Goal: Task Accomplishment & Management: Manage account settings

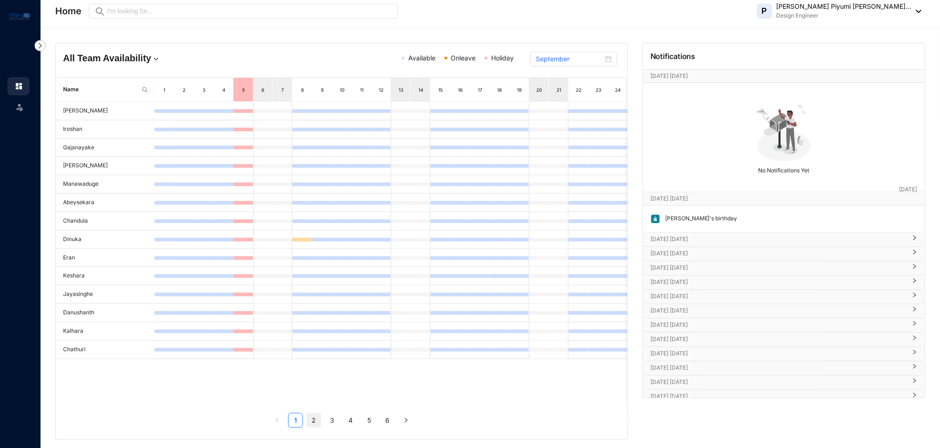
scroll to position [2, 0]
drag, startPoint x: 458, startPoint y: 50, endPoint x: 456, endPoint y: 58, distance: 8.0
click at [457, 53] on div "All Team Availability Available Onleave Holiday September" at bounding box center [342, 58] width 572 height 34
drag, startPoint x: 470, startPoint y: 239, endPoint x: 466, endPoint y: 247, distance: 9.1
click at [470, 239] on td at bounding box center [480, 237] width 20 height 18
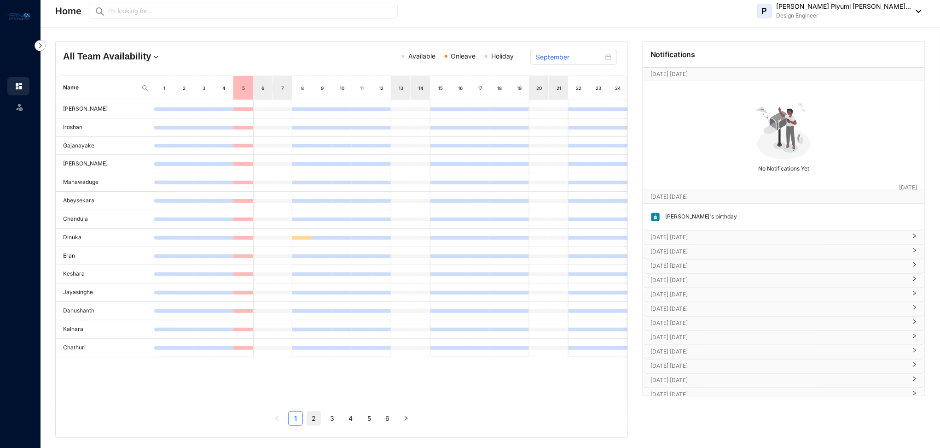
click at [313, 422] on link "2" at bounding box center [314, 418] width 14 height 14
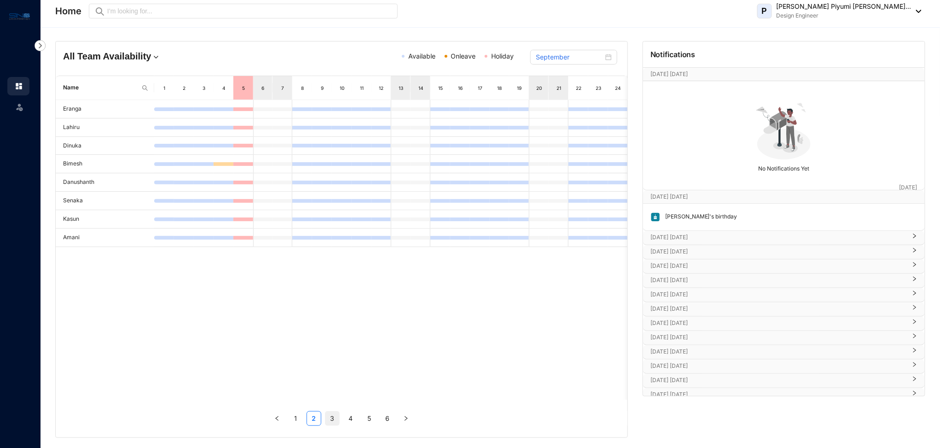
click at [335, 417] on link "3" at bounding box center [333, 418] width 14 height 14
click at [354, 422] on link "4" at bounding box center [351, 418] width 14 height 14
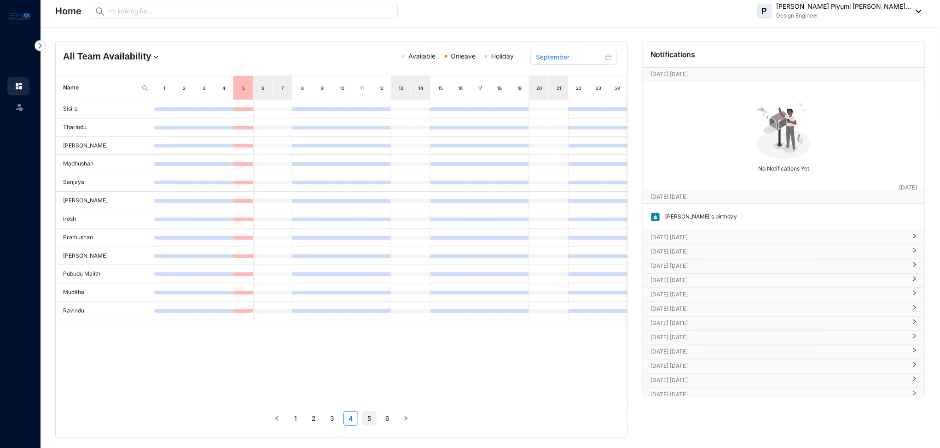
click at [375, 419] on link "5" at bounding box center [369, 418] width 14 height 14
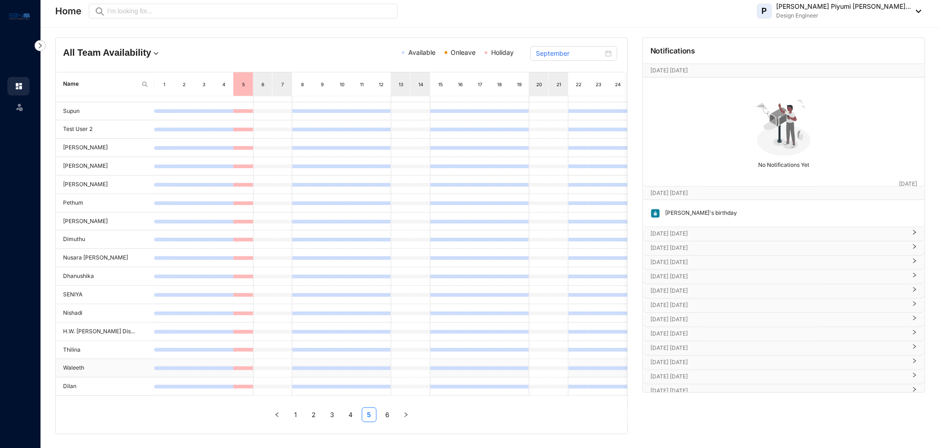
scroll to position [0, 0]
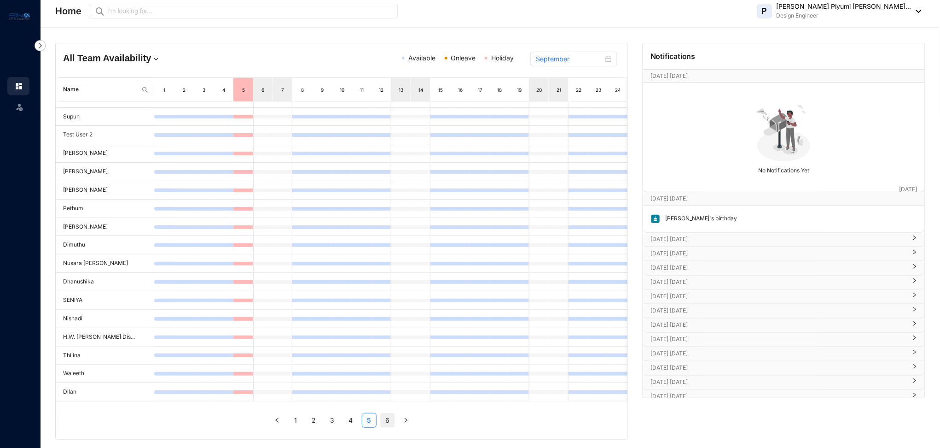
click at [387, 419] on link "6" at bounding box center [388, 420] width 14 height 14
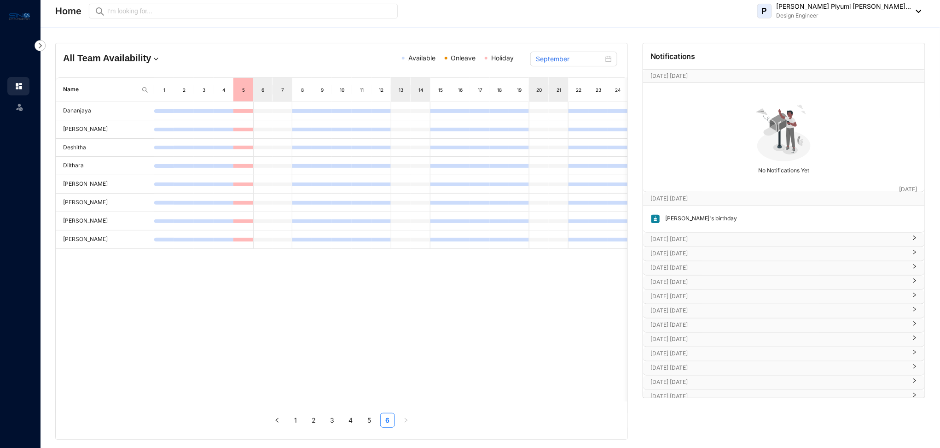
scroll to position [6, 0]
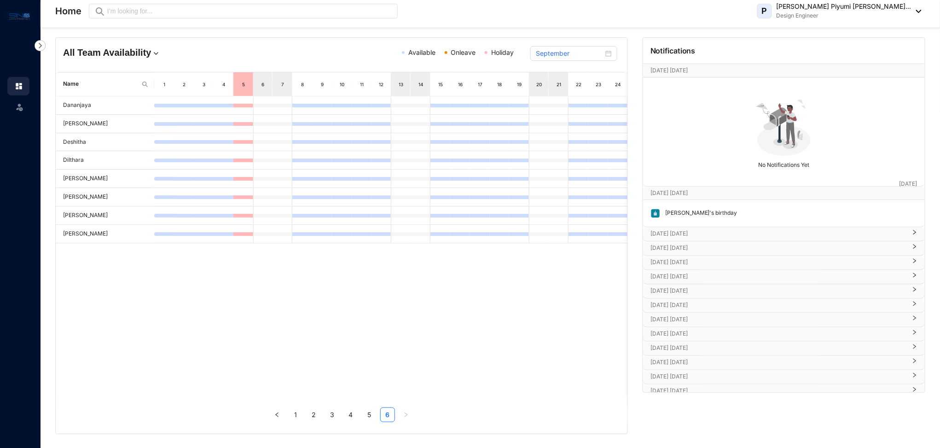
click at [716, 185] on div "No Notifications Yet" at bounding box center [784, 131] width 282 height 109
click at [711, 191] on p "[DATE] [DATE]" at bounding box center [775, 192] width 249 height 9
click at [700, 190] on p "[DATE] [DATE]" at bounding box center [775, 192] width 249 height 9
click at [699, 192] on p "[DATE] [DATE]" at bounding box center [775, 192] width 249 height 9
click at [703, 207] on p "[DATE] [DATE]" at bounding box center [779, 206] width 256 height 9
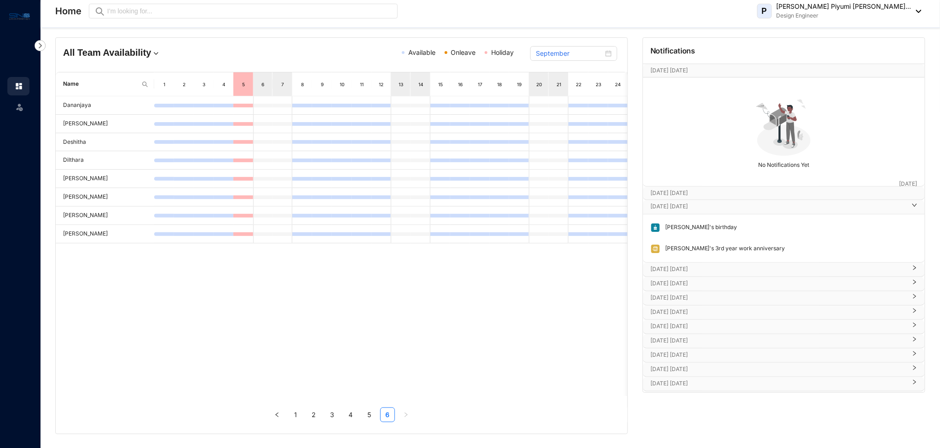
click at [702, 207] on p "[DATE] [DATE]" at bounding box center [779, 206] width 256 height 9
click at [698, 222] on p "[DATE] [DATE]" at bounding box center [779, 220] width 256 height 9
click at [694, 264] on p "[DATE] [DATE]" at bounding box center [779, 261] width 256 height 9
click at [717, 306] on p "[DATE] [DATE]" at bounding box center [779, 303] width 256 height 9
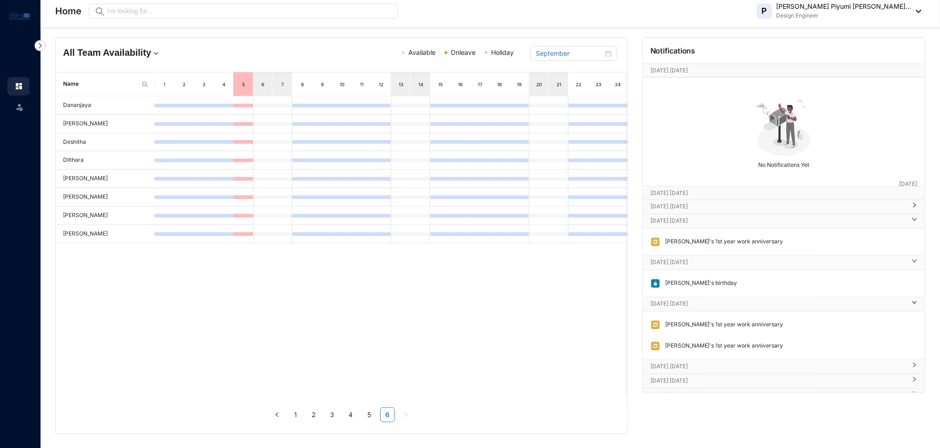
click at [737, 367] on p "[DATE] [DATE]" at bounding box center [779, 365] width 256 height 9
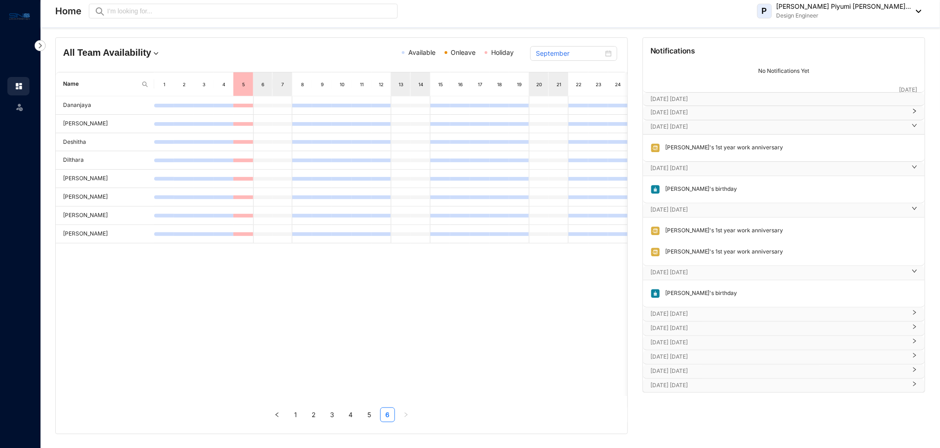
scroll to position [122, 0]
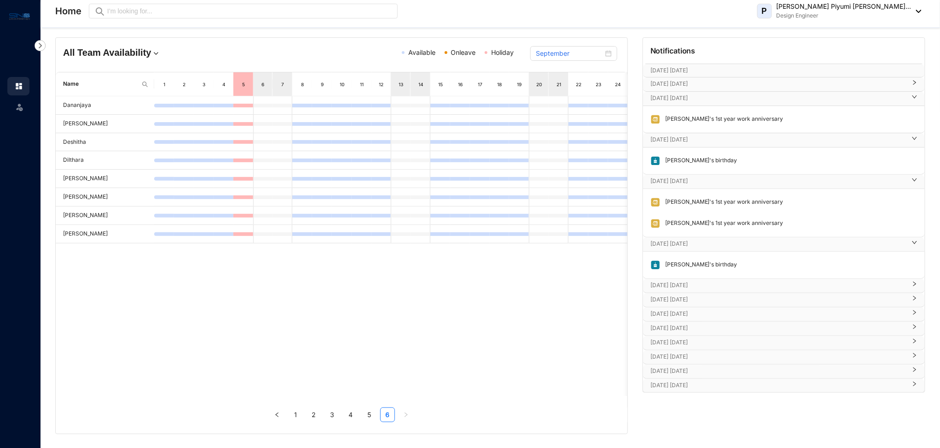
click at [702, 284] on p "[DATE] [DATE]" at bounding box center [779, 284] width 256 height 9
click at [723, 323] on p "[DATE] [DATE]" at bounding box center [779, 326] width 256 height 9
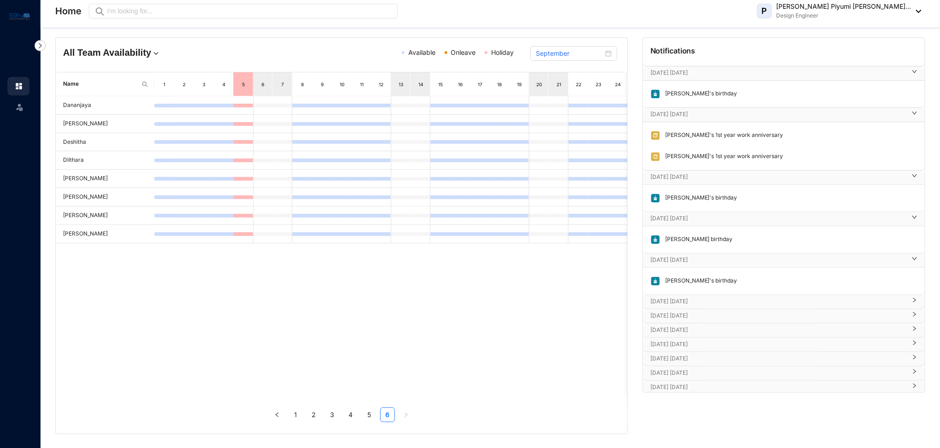
scroll to position [307, 0]
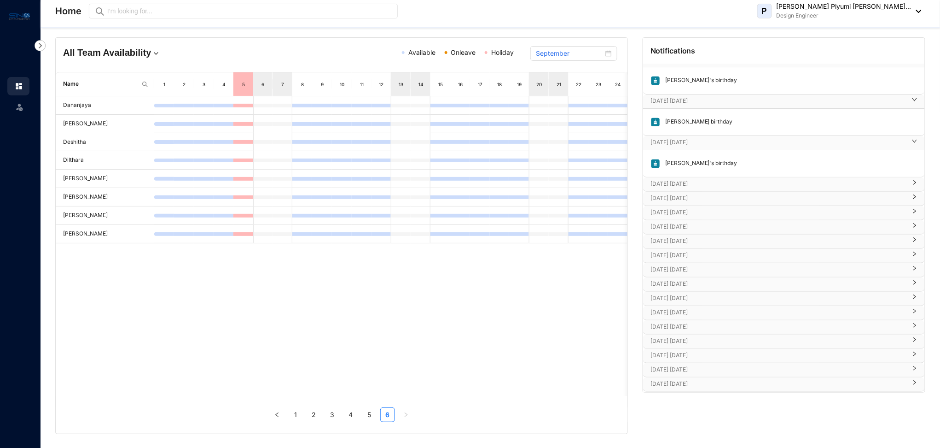
click at [707, 184] on p "[DATE] [DATE]" at bounding box center [779, 183] width 256 height 9
click at [704, 221] on p "[DATE] [DATE]" at bounding box center [779, 225] width 256 height 9
click at [707, 268] on p "[DATE] [DATE]" at bounding box center [779, 266] width 256 height 9
click at [710, 308] on p "[DATE] [DATE]" at bounding box center [779, 307] width 256 height 9
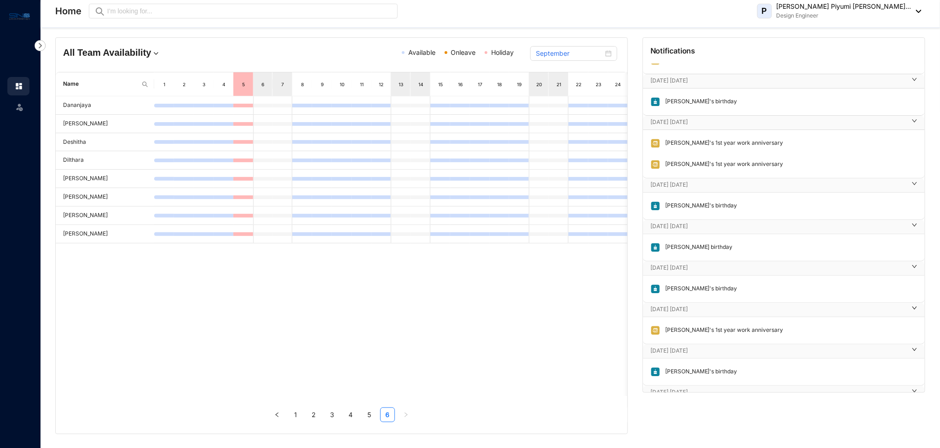
scroll to position [0, 0]
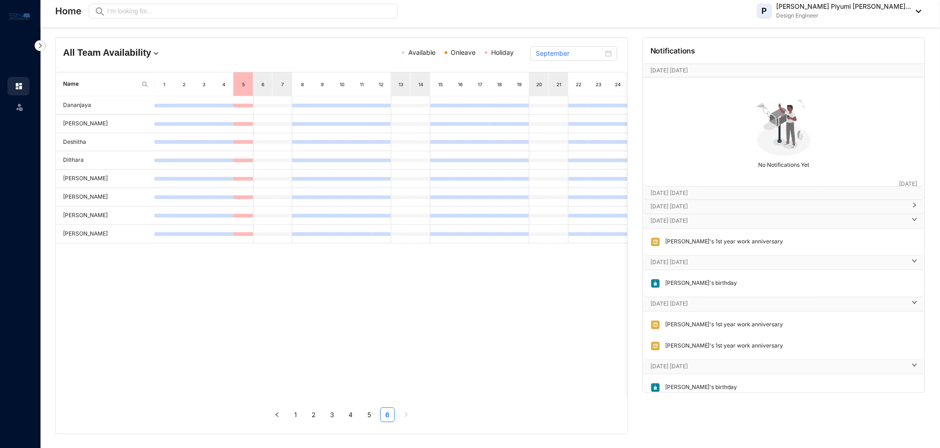
click at [21, 16] on img at bounding box center [19, 16] width 21 height 11
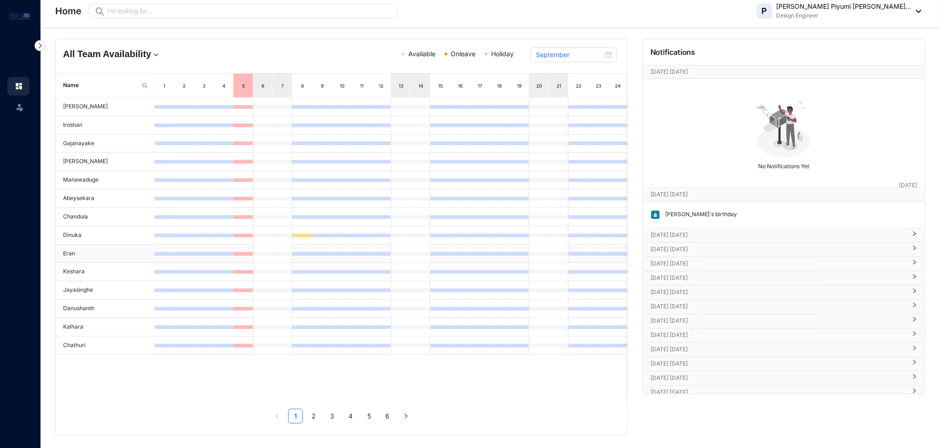
scroll to position [6, 0]
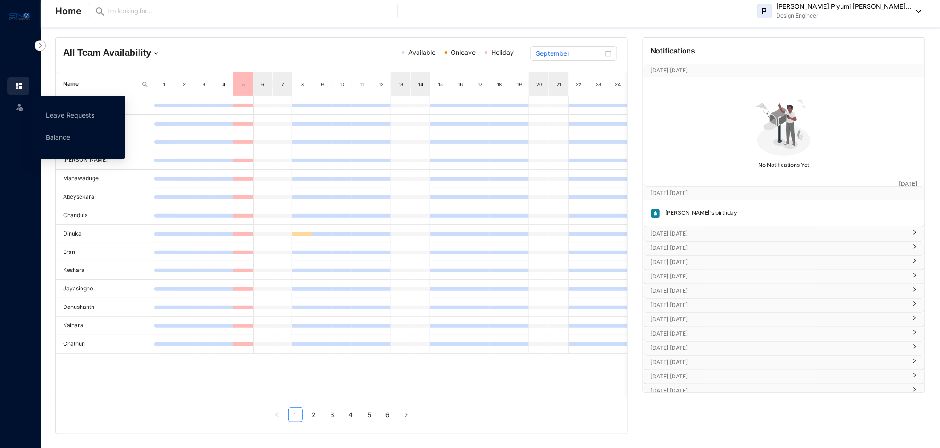
click at [20, 112] on span at bounding box center [19, 106] width 9 height 18
click at [61, 133] on link "Balance" at bounding box center [58, 137] width 24 height 8
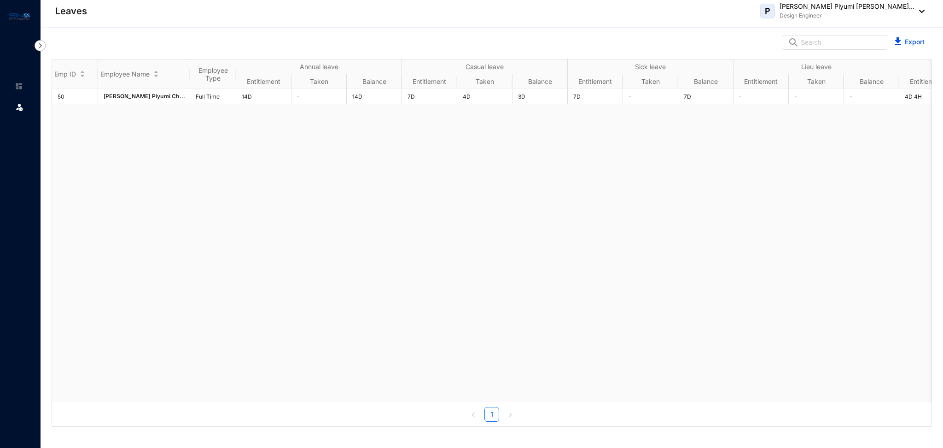
click at [922, 10] on img at bounding box center [920, 11] width 10 height 3
click at [839, 30] on link "Profile Details" at bounding box center [865, 32] width 104 height 9
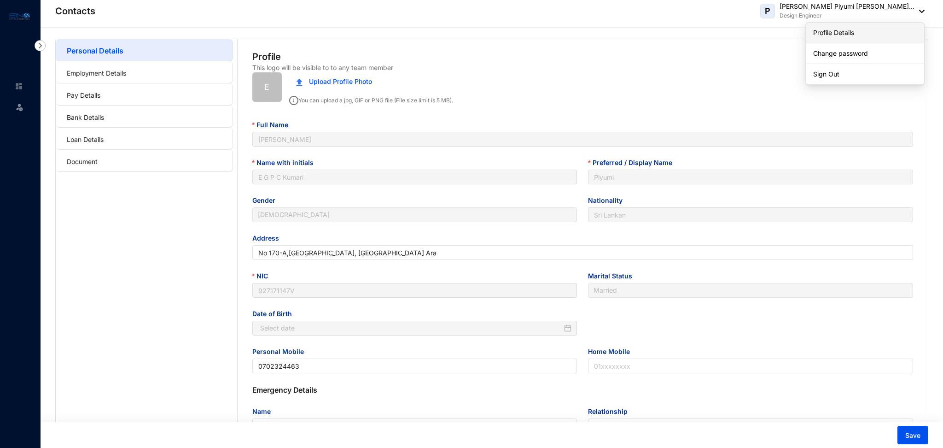
type input "[DATE]"
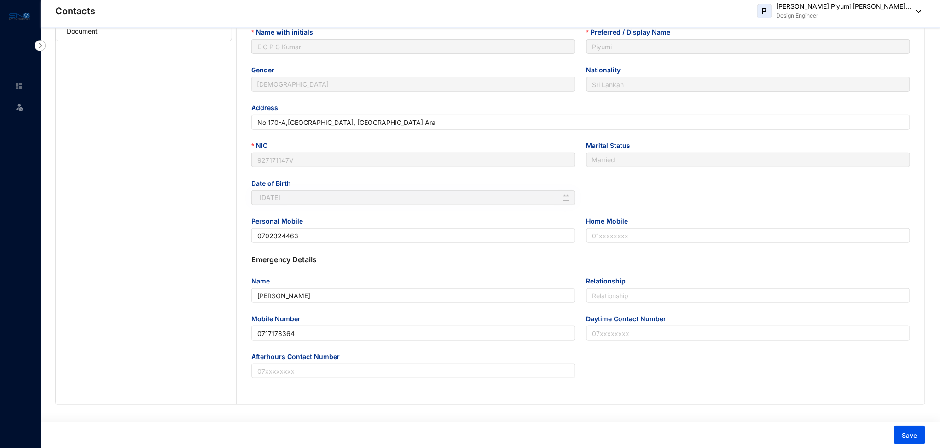
scroll to position [131, 0]
click at [608, 293] on input "Relationship" at bounding box center [749, 294] width 324 height 15
click at [539, 269] on div "Emergency Details Name [PERSON_NAME] Relationship Mobile Number [PHONE_NUMBER] …" at bounding box center [581, 328] width 688 height 150
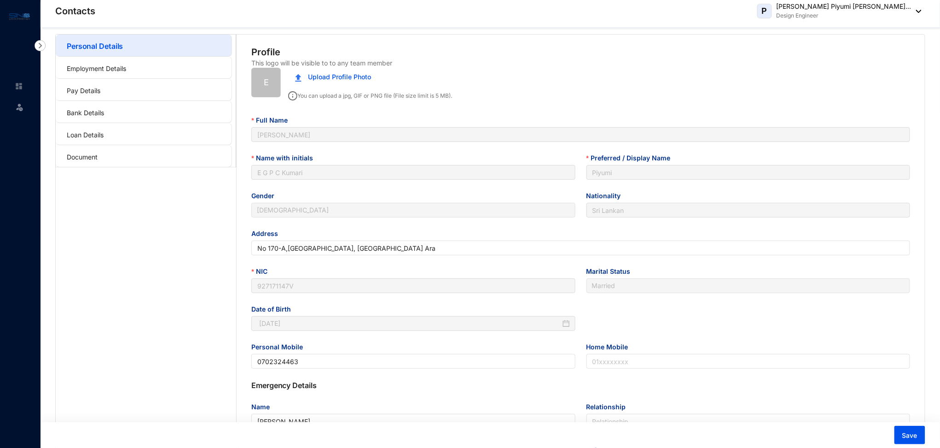
scroll to position [0, 0]
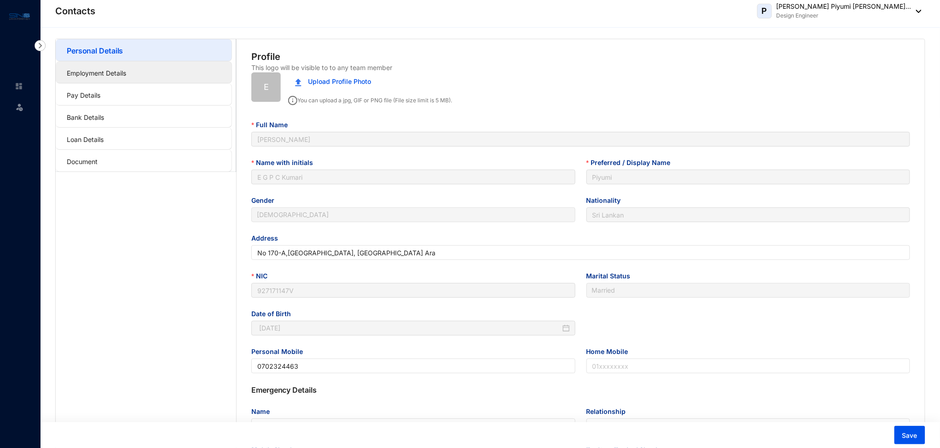
click at [100, 72] on link "Employment Details" at bounding box center [96, 73] width 59 height 8
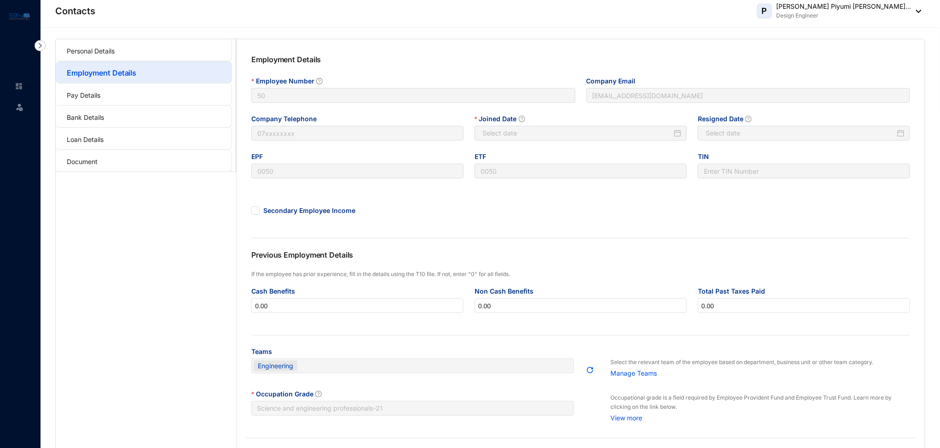
type input "[DATE]"
type input "Invalid Date"
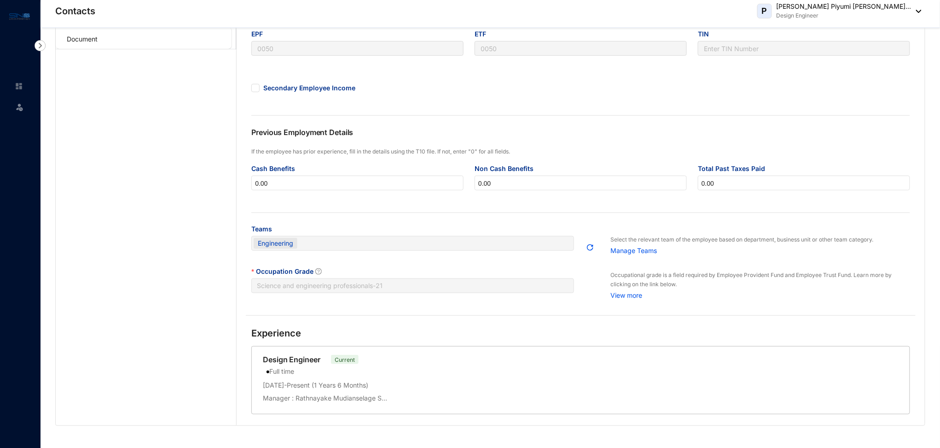
scroll to position [126, 0]
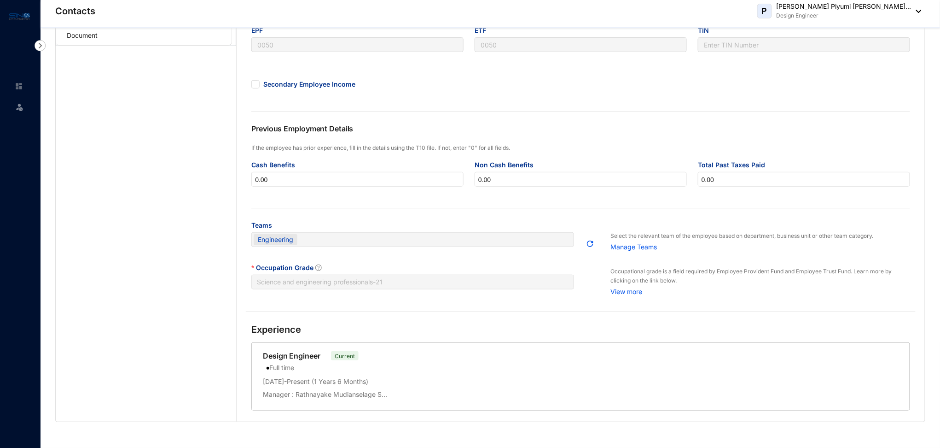
click at [621, 294] on p "View more" at bounding box center [761, 290] width 300 height 11
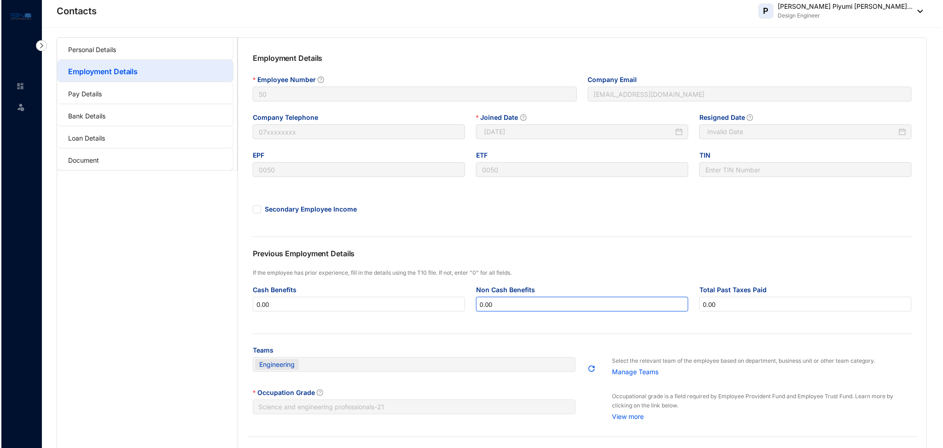
scroll to position [0, 0]
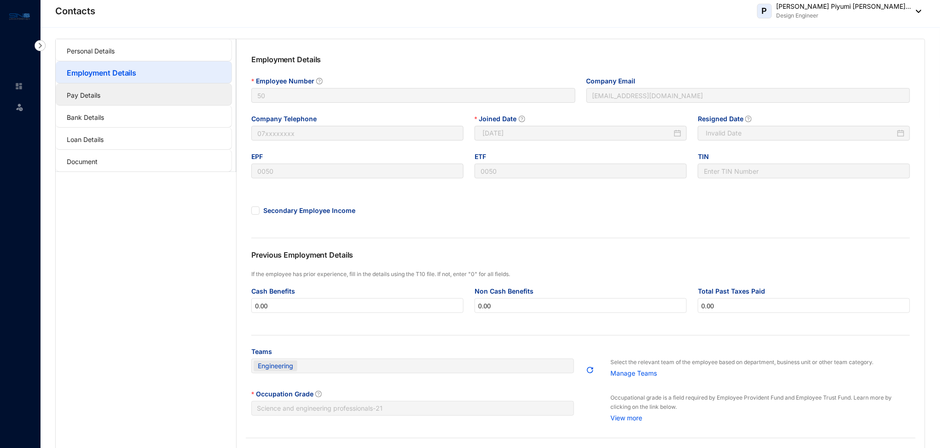
click at [87, 92] on link "Pay Details" at bounding box center [84, 95] width 34 height 8
